Goal: Task Accomplishment & Management: Manage account settings

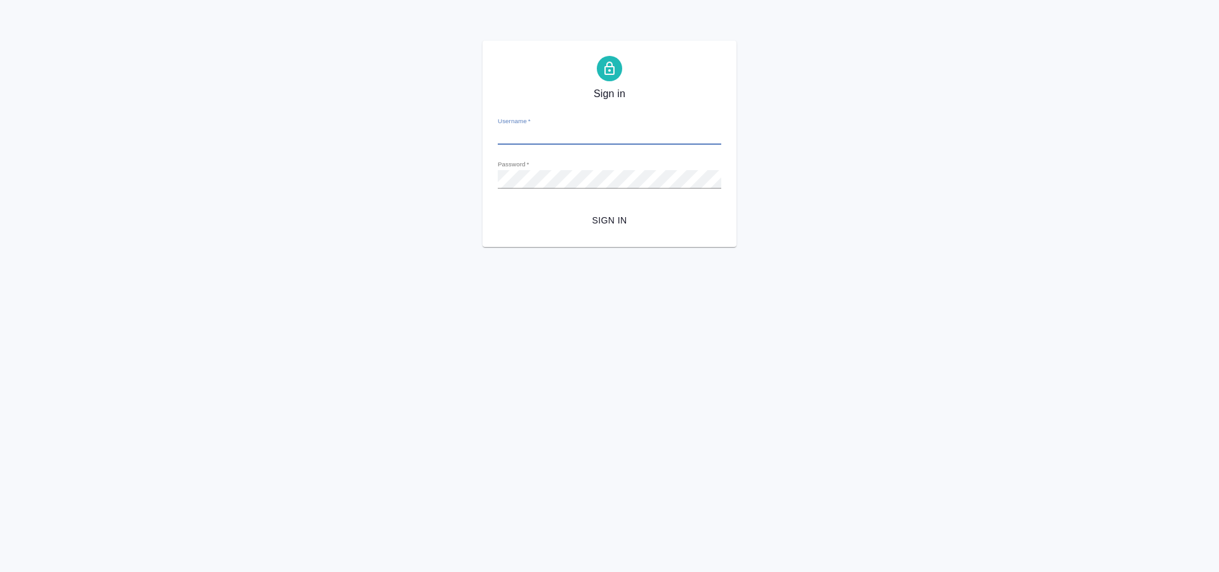
type input "[PERSON_NAME][EMAIL_ADDRESS][DOMAIN_NAME]"
click at [597, 225] on span "Sign in" at bounding box center [609, 221] width 203 height 16
click at [498, 209] on button "Sign in" at bounding box center [609, 220] width 223 height 23
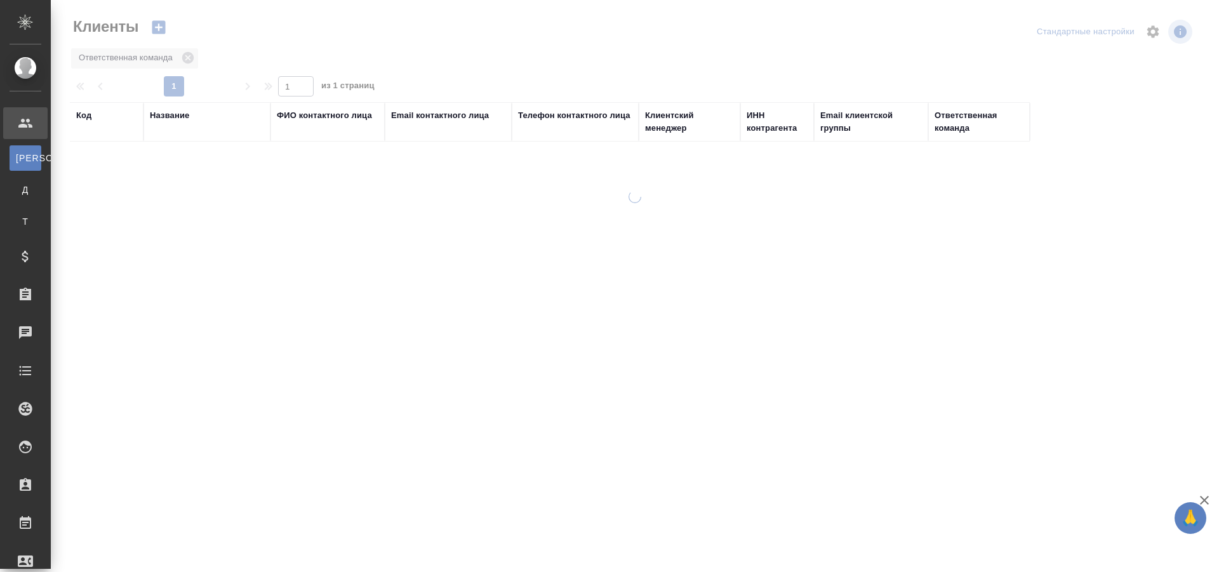
select select "RU"
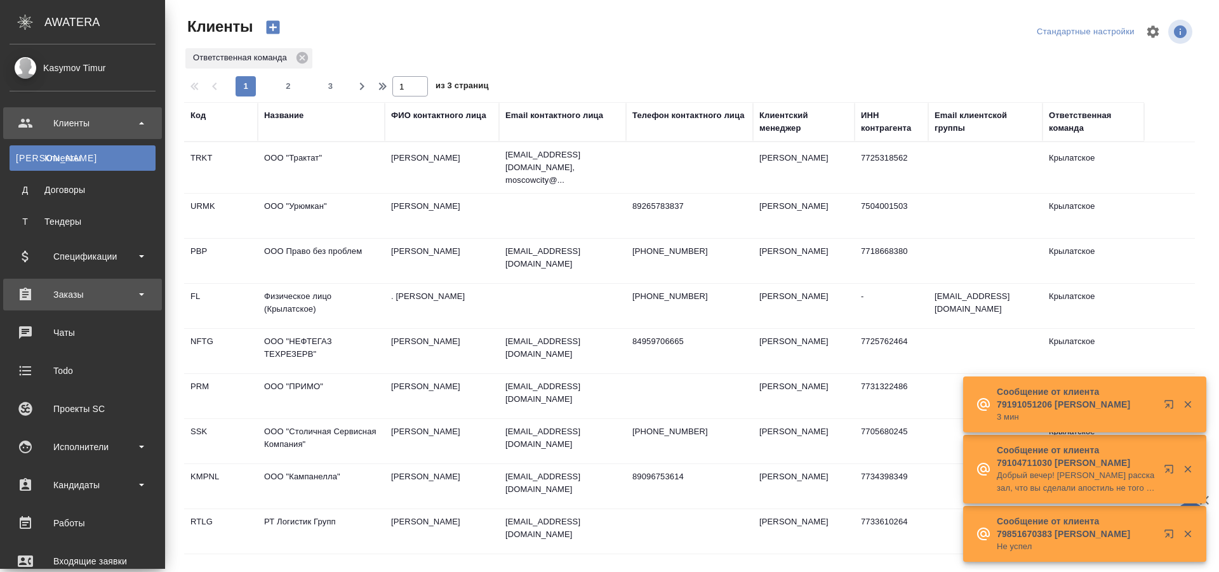
click at [102, 300] on div "Заказы" at bounding box center [83, 294] width 146 height 19
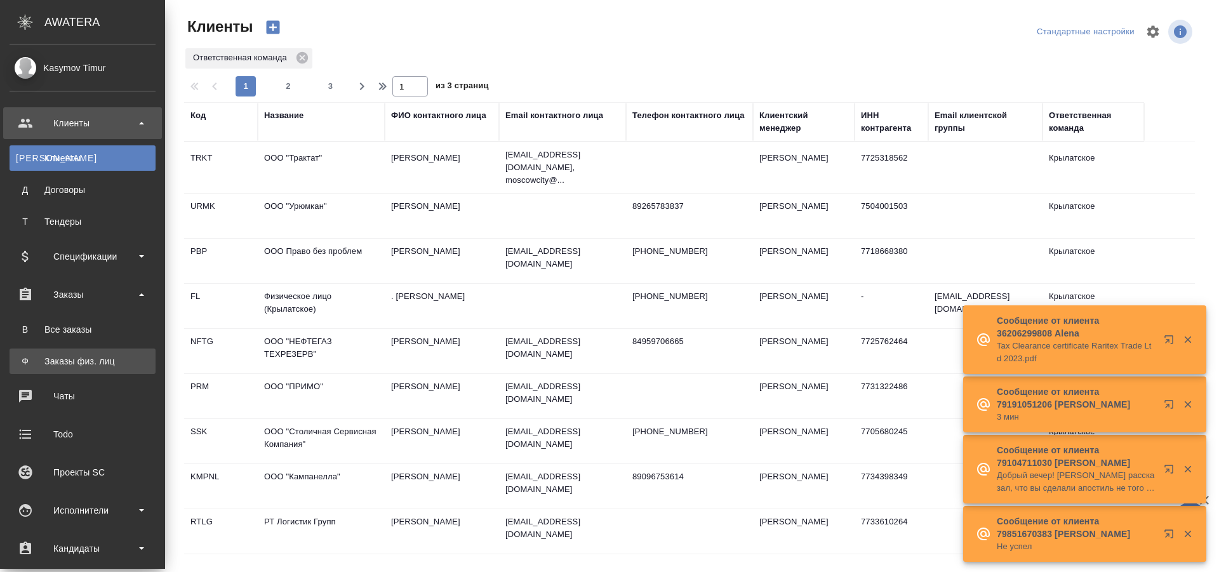
click at [128, 357] on link "Ф Заказы физ. лиц" at bounding box center [83, 360] width 146 height 25
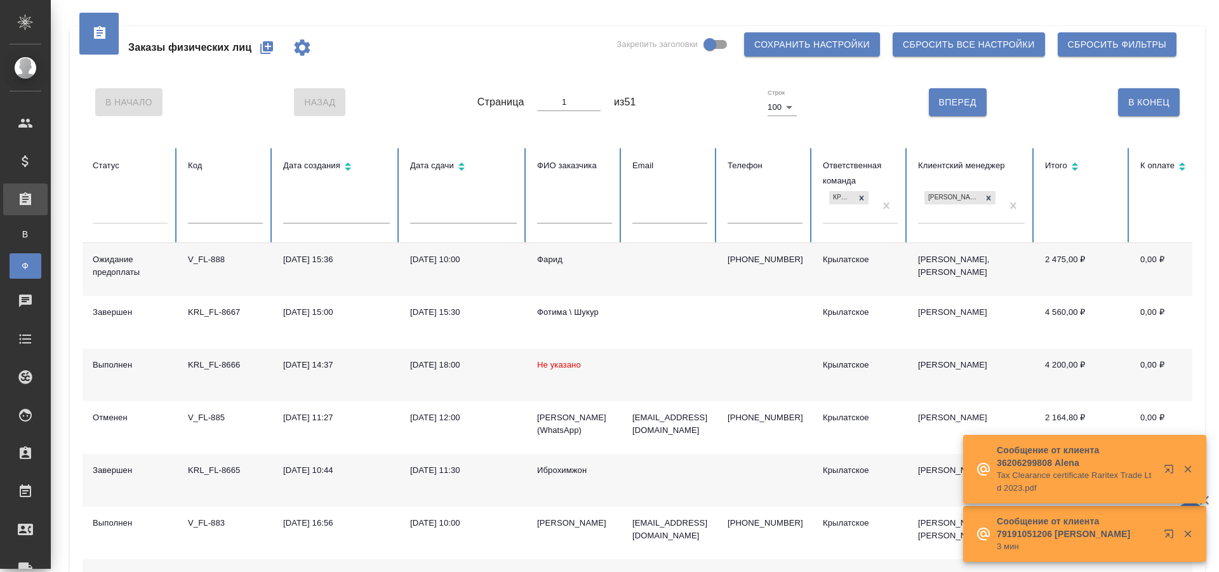
click at [557, 259] on div "Фарид" at bounding box center [574, 259] width 75 height 13
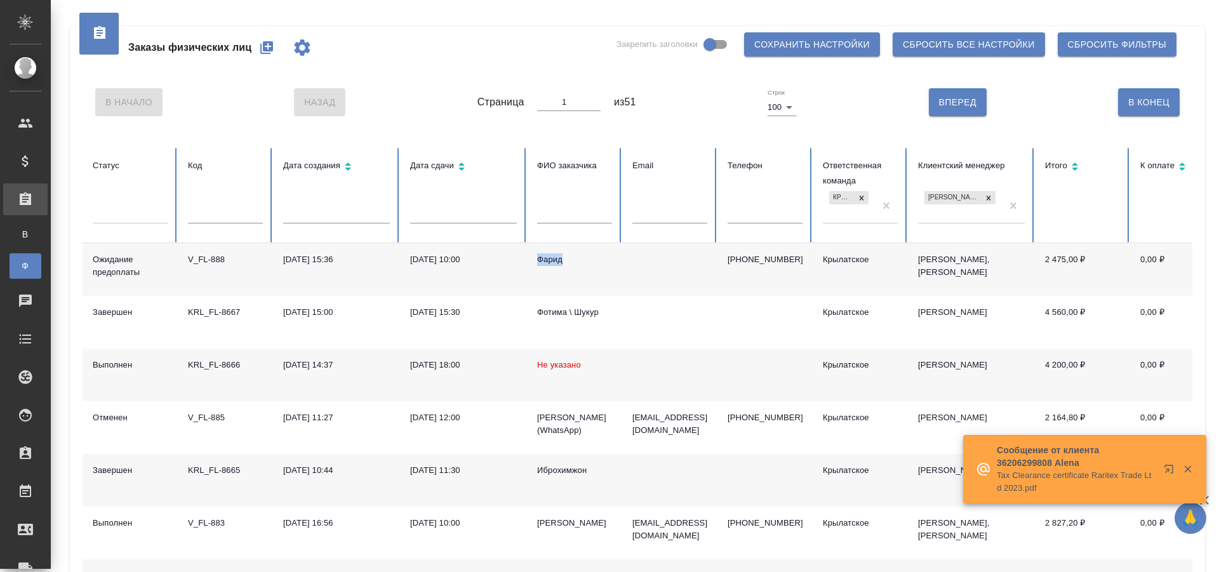
click at [557, 259] on div "Фарид" at bounding box center [574, 259] width 75 height 13
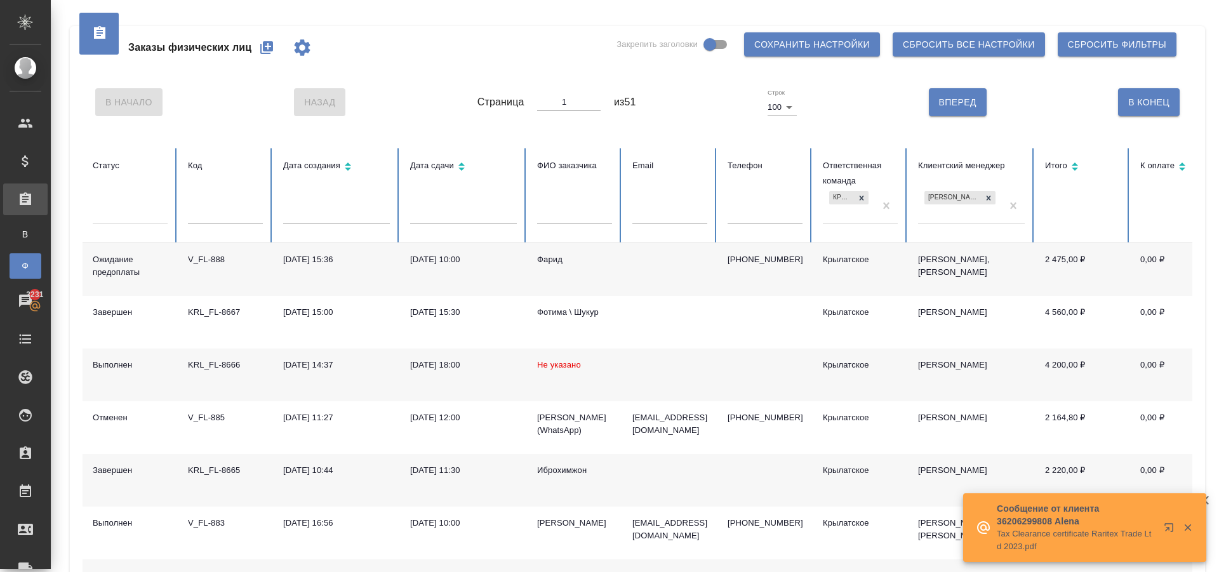
click at [703, 210] on input "text" at bounding box center [669, 215] width 75 height 18
paste input "liubhencanto@yandex.ru"
type input "liubhencanto@yandex.ru"
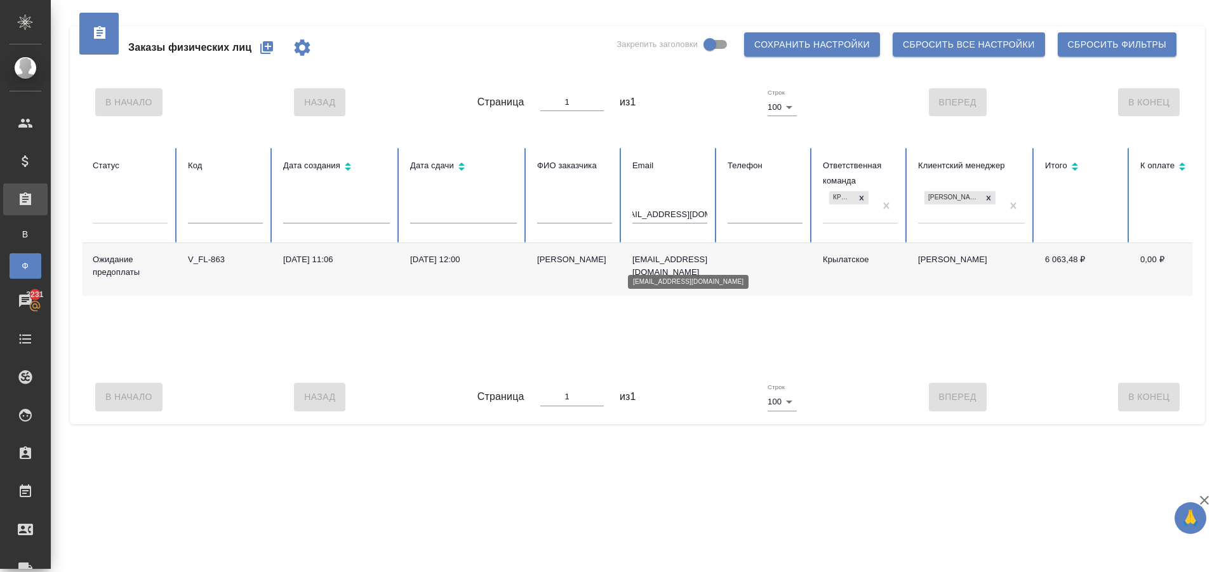
click at [670, 255] on p "liubhencanto@yandex.ru" at bounding box center [669, 265] width 75 height 25
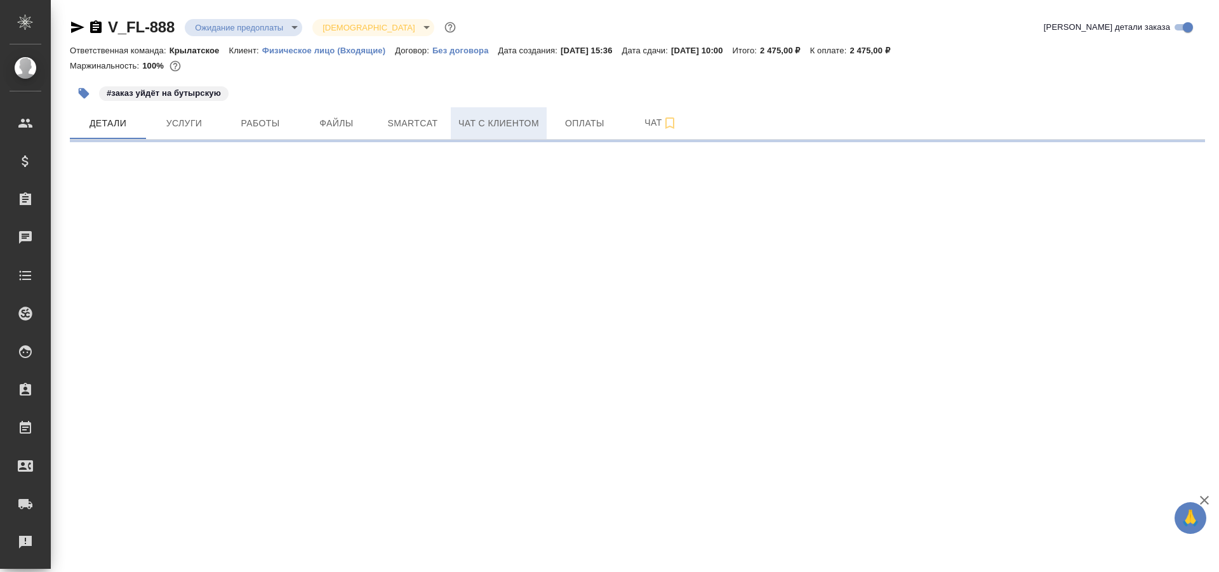
click at [513, 125] on span "Чат с клиентом" at bounding box center [498, 124] width 81 height 16
select select "RU"
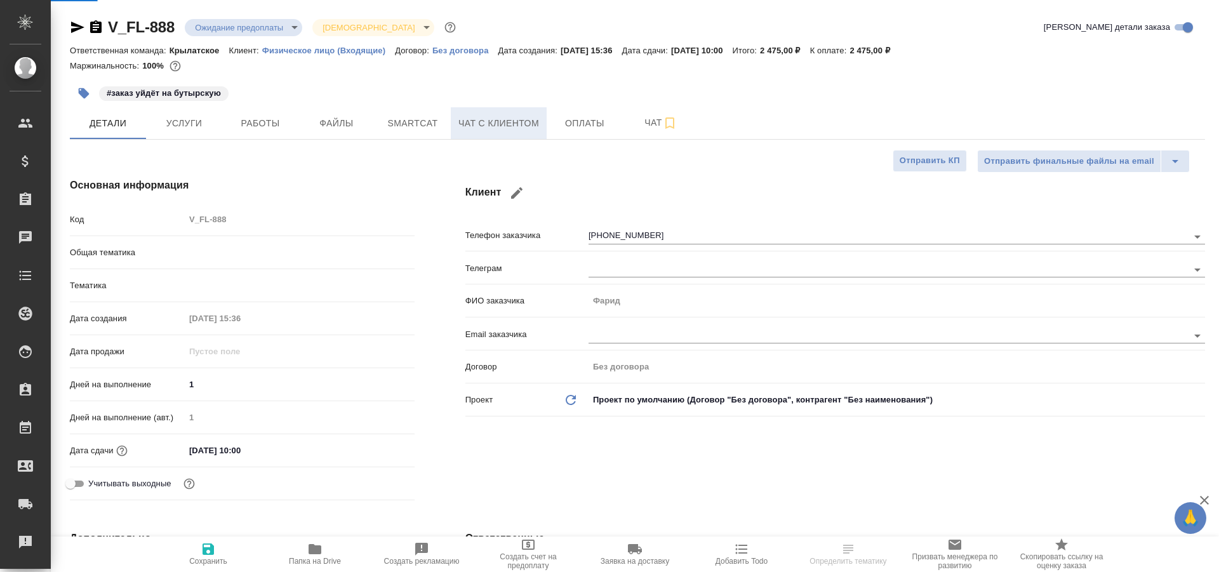
type textarea "x"
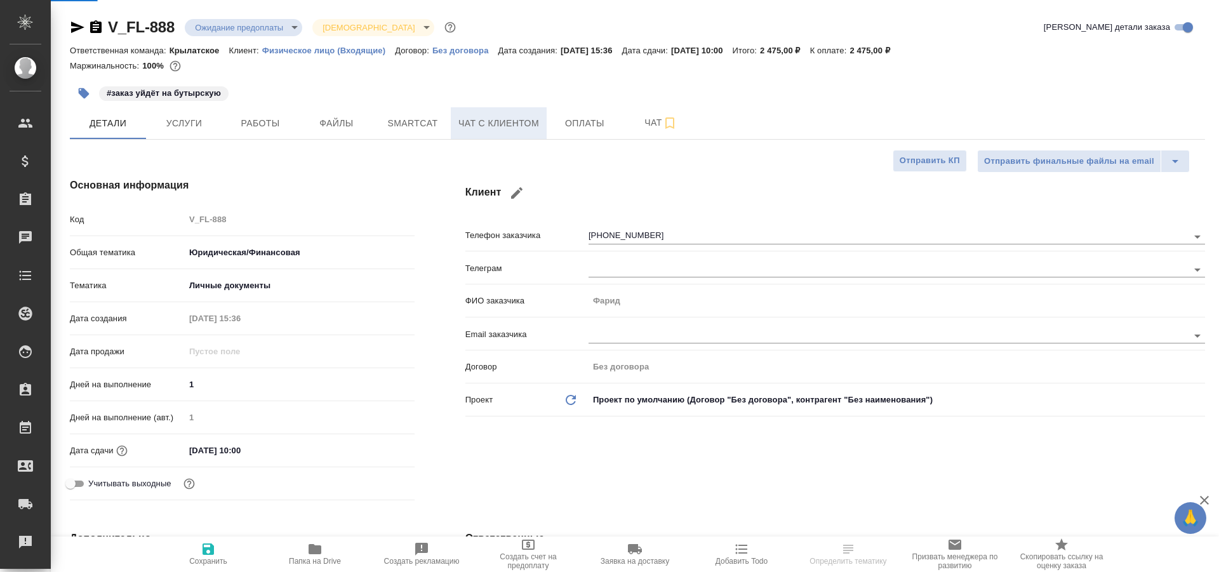
type textarea "x"
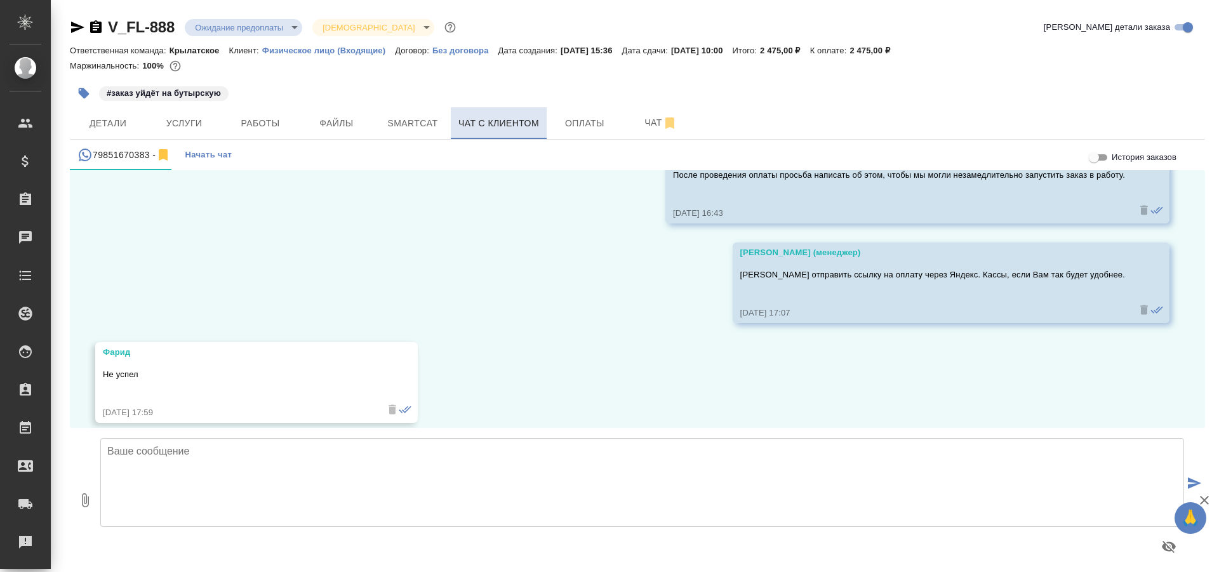
scroll to position [3255, 0]
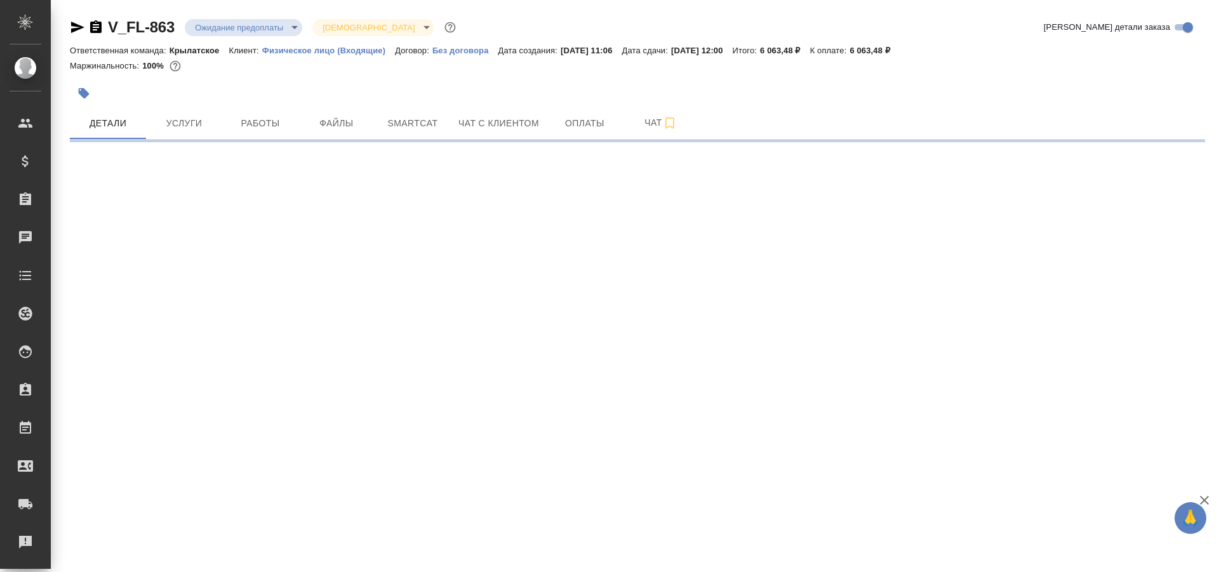
select select "RU"
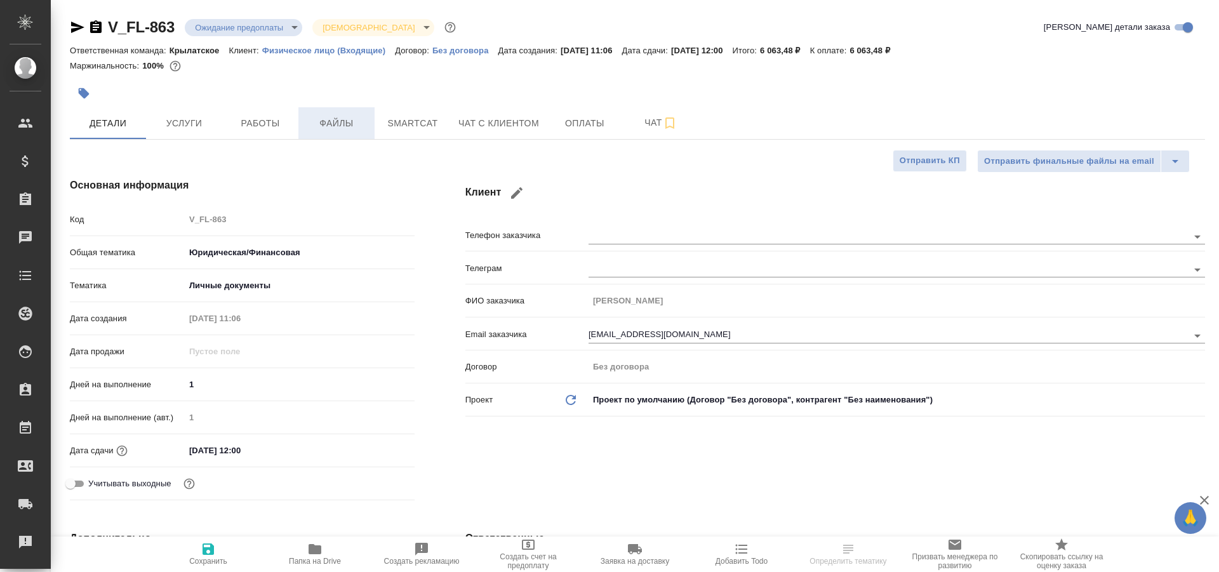
type textarea "x"
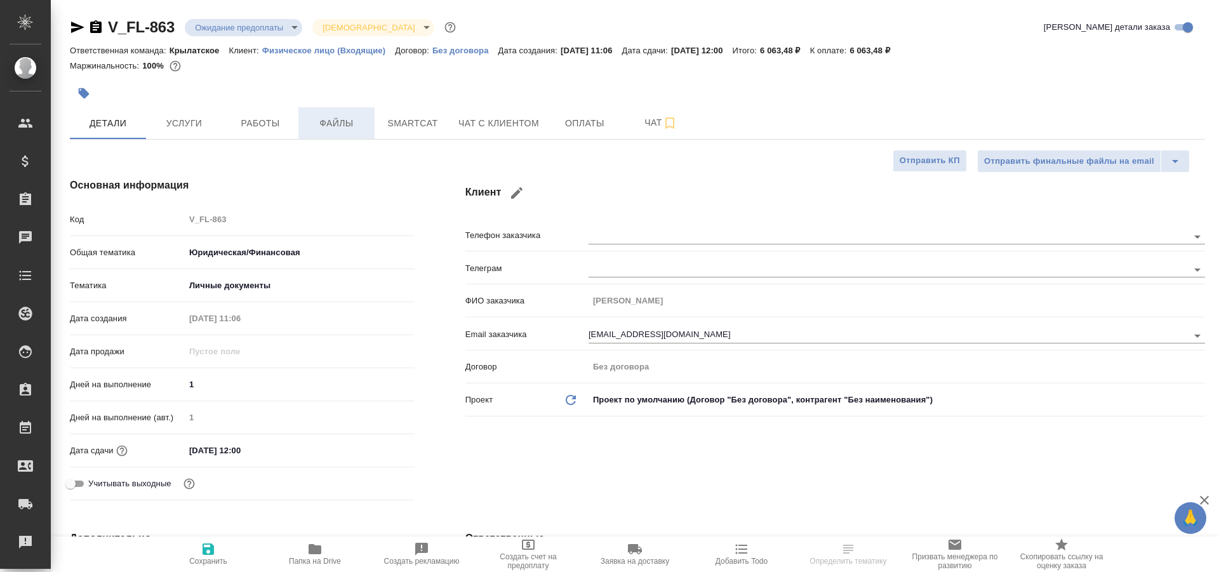
type textarea "x"
click at [340, 134] on button "Файлы" at bounding box center [336, 123] width 76 height 32
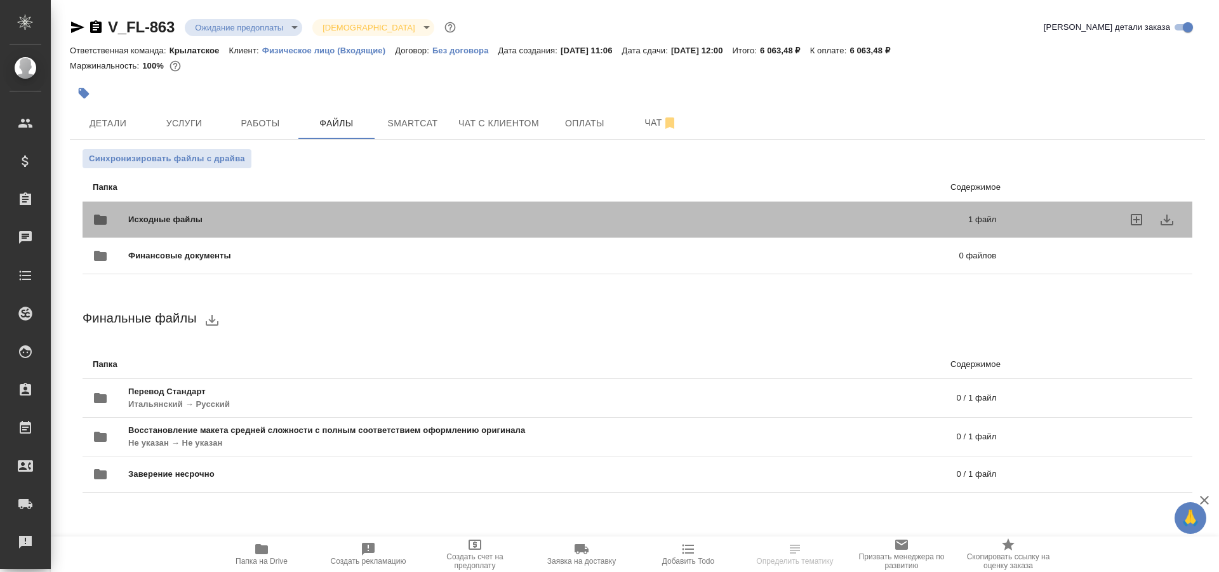
click at [215, 207] on div "Исходные файлы 1 файл" at bounding box center [544, 219] width 903 height 30
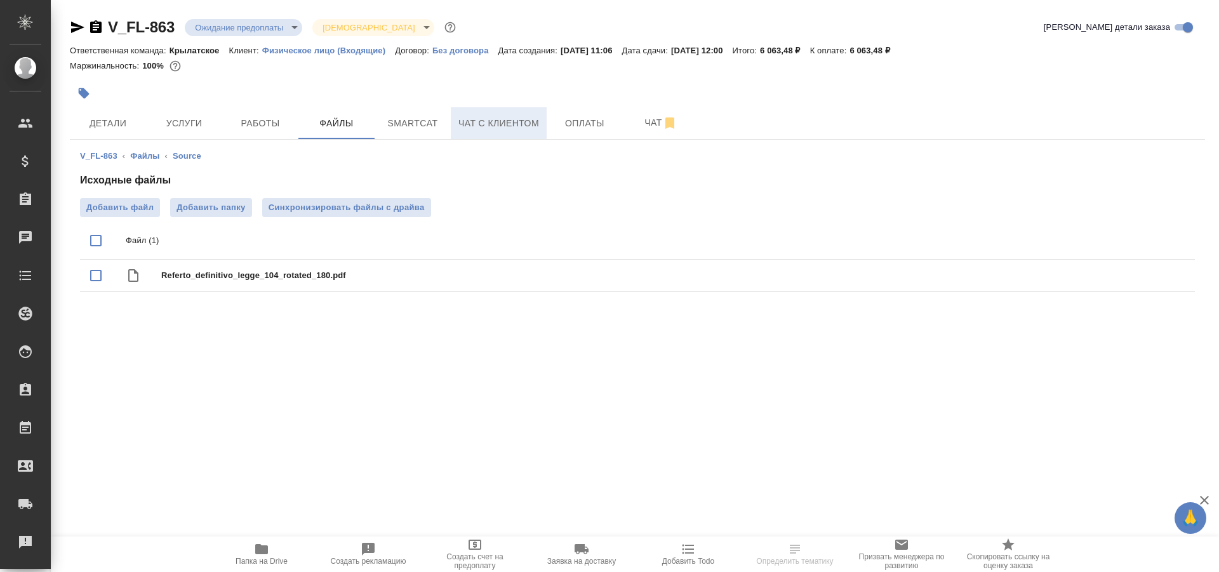
click at [459, 122] on span "Чат с клиентом" at bounding box center [498, 124] width 81 height 16
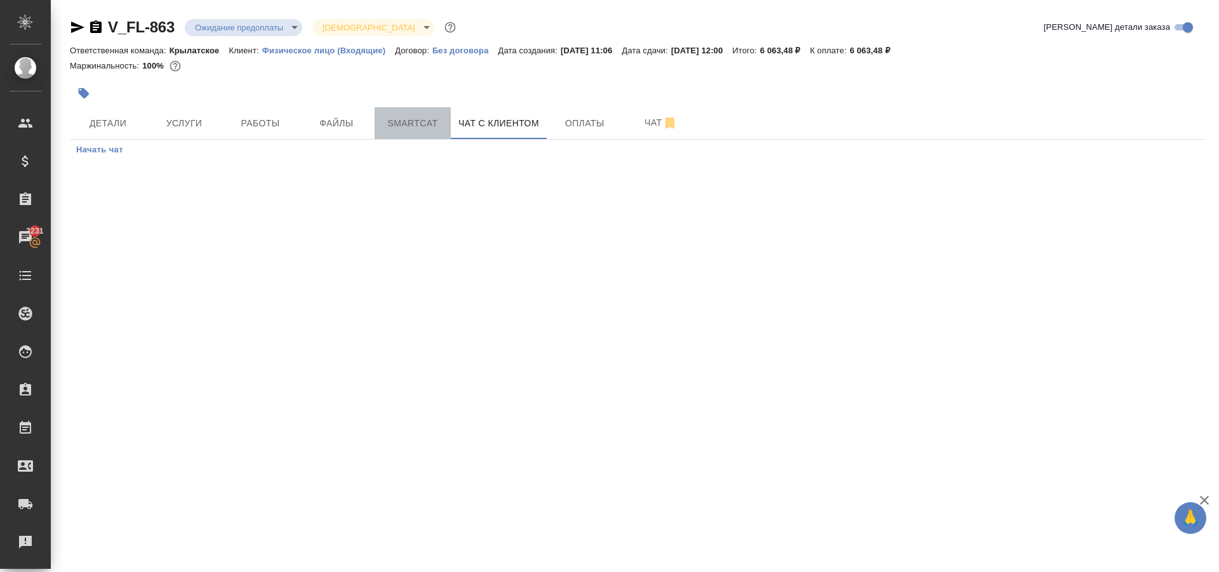
click at [416, 119] on span "Smartcat" at bounding box center [412, 124] width 61 height 16
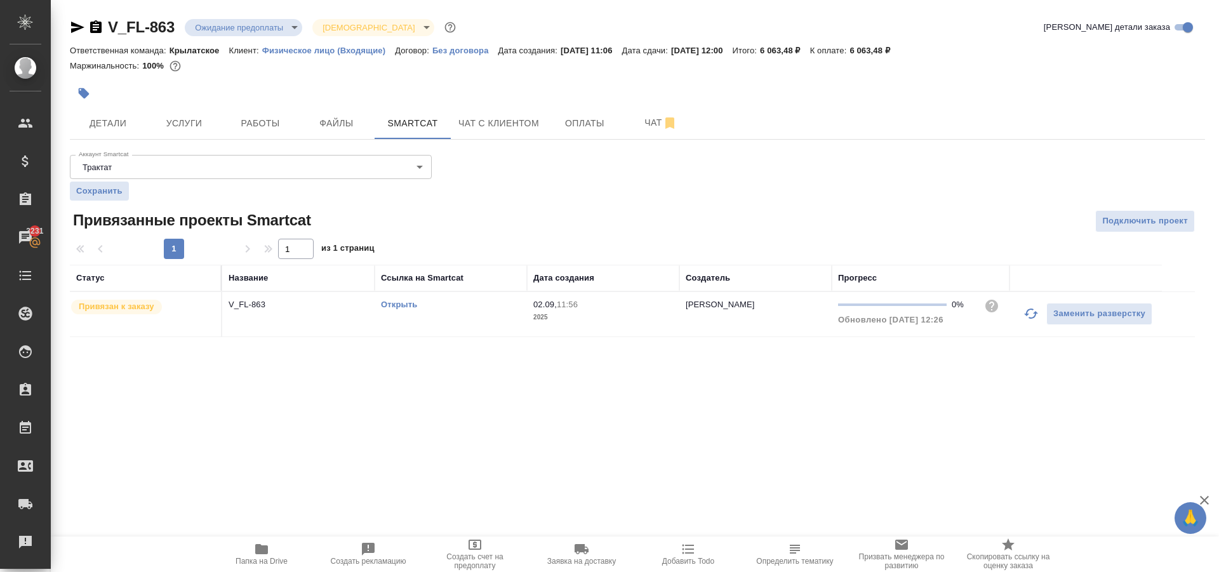
click at [399, 303] on link "Открыть" at bounding box center [399, 305] width 36 height 10
click at [317, 110] on button "Файлы" at bounding box center [336, 123] width 76 height 32
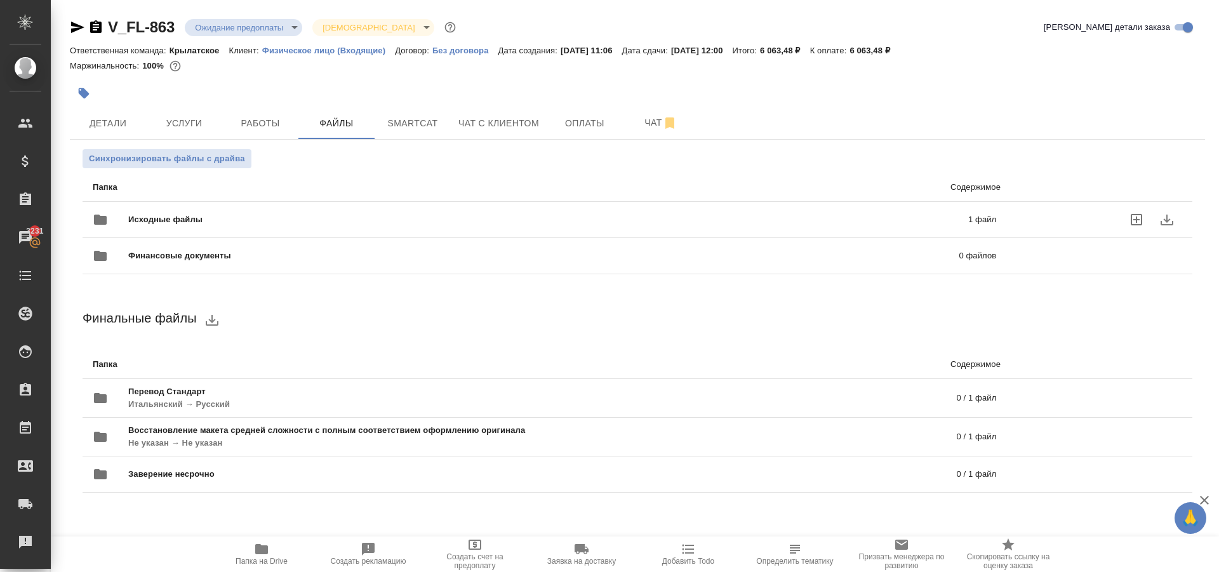
click at [334, 220] on span "Исходные файлы" at bounding box center [356, 219] width 457 height 13
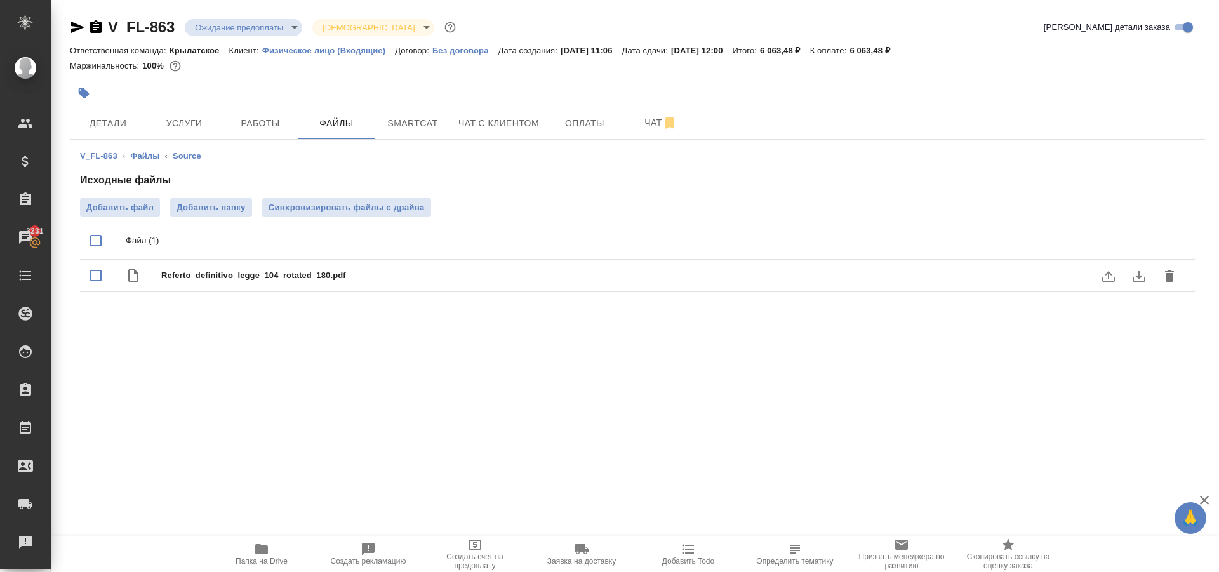
click at [1141, 274] on icon "download" at bounding box center [1138, 275] width 15 height 15
